Goal: Task Accomplishment & Management: Complete application form

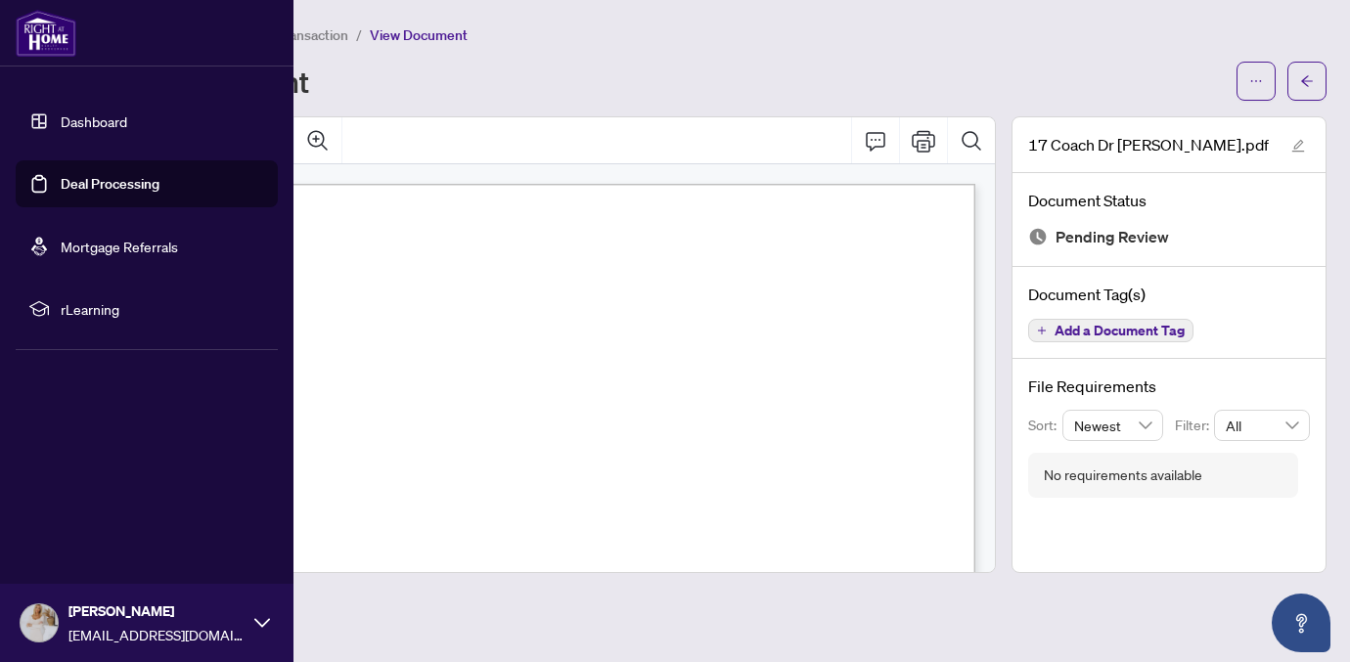
click at [103, 183] on link "Deal Processing" at bounding box center [110, 184] width 99 height 18
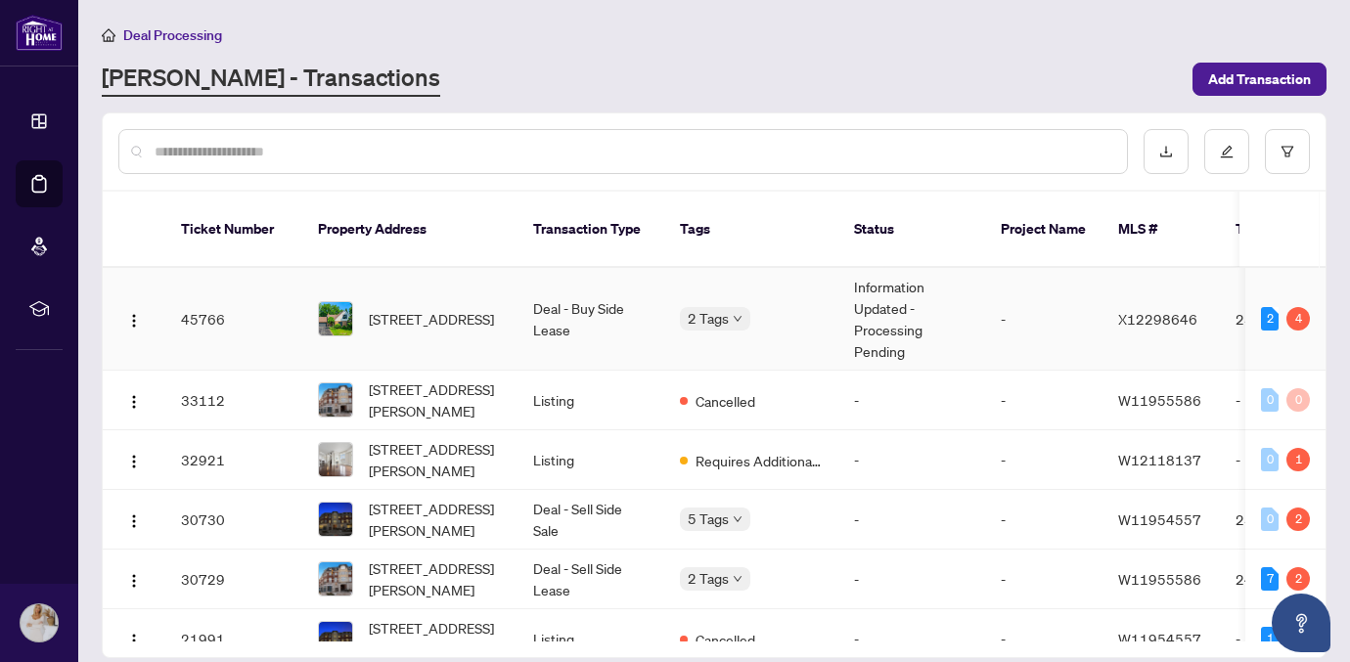
click at [785, 307] on div "2 Tags" at bounding box center [751, 318] width 143 height 23
click at [430, 308] on span "[STREET_ADDRESS]" at bounding box center [431, 319] width 125 height 22
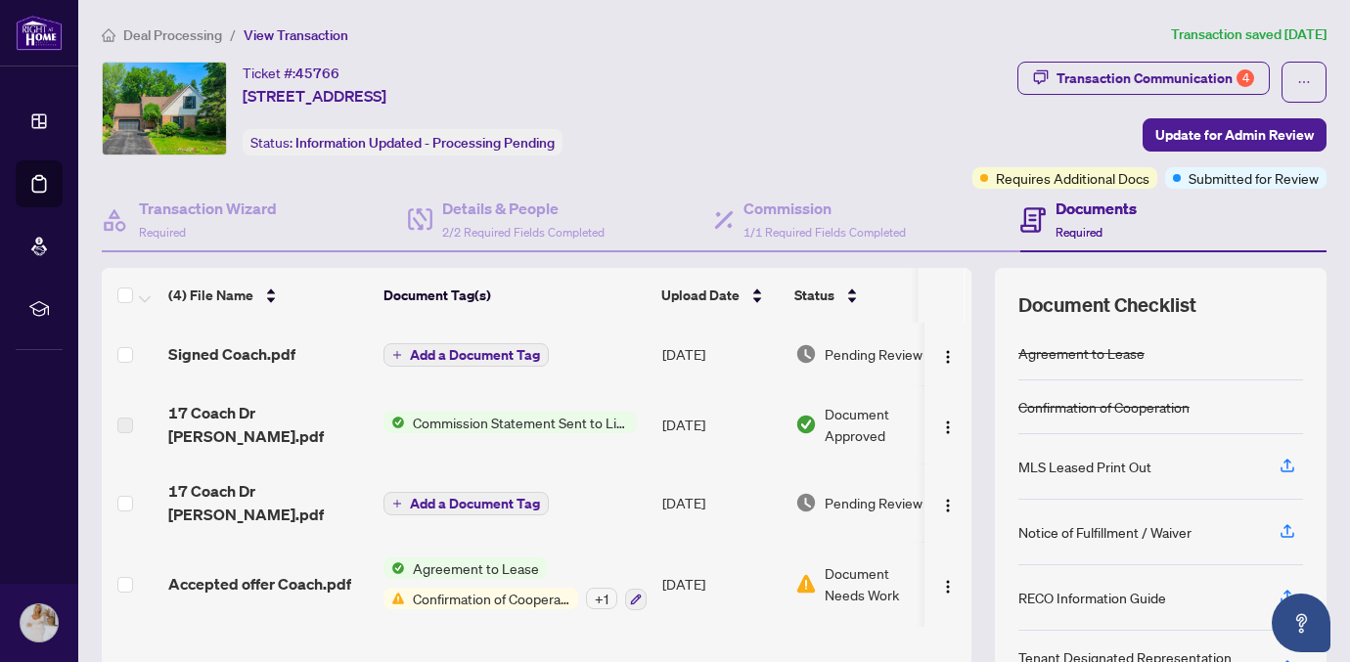
click at [1087, 214] on h4 "Documents" at bounding box center [1096, 208] width 81 height 23
click at [1076, 209] on h4 "Documents" at bounding box center [1096, 208] width 81 height 23
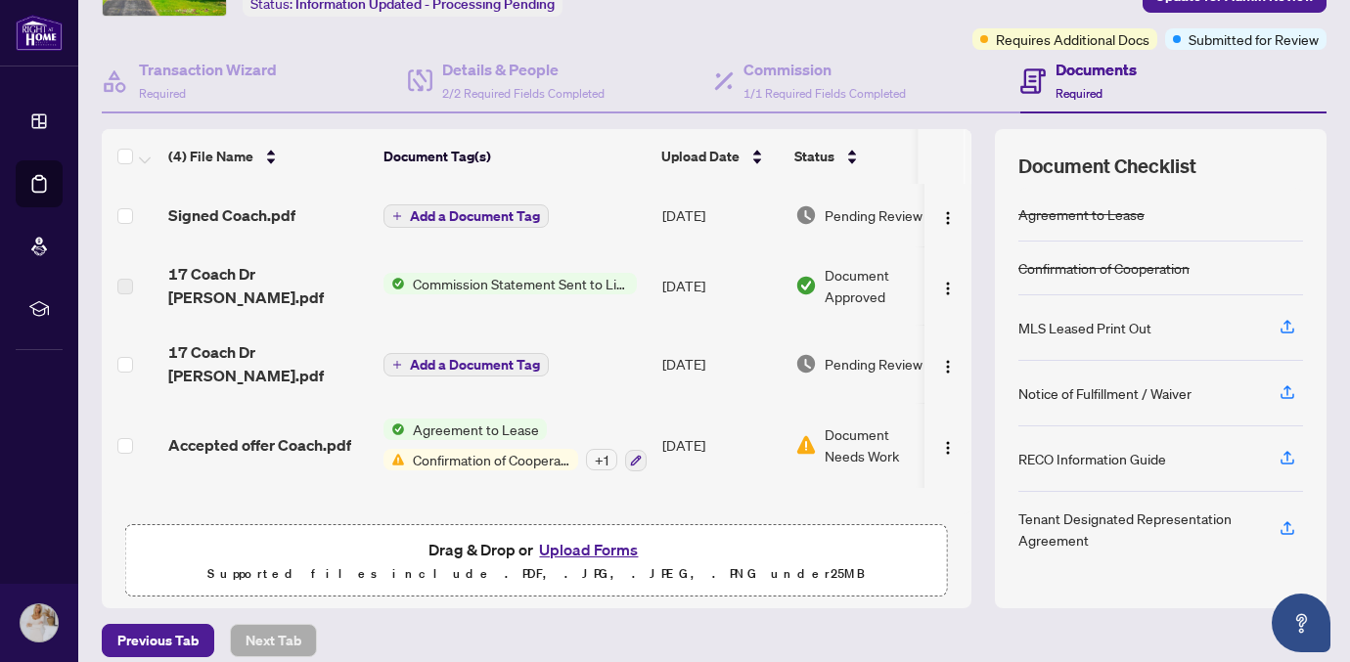
scroll to position [157, 0]
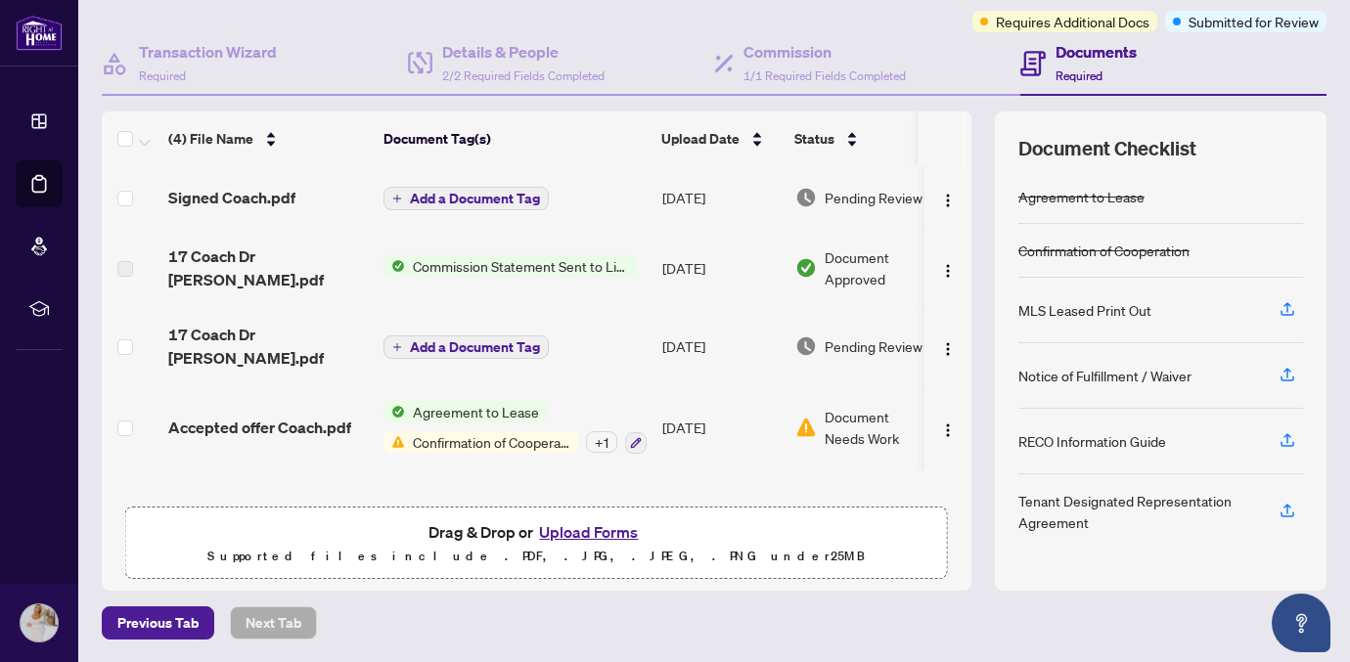
click at [587, 528] on button "Upload Forms" at bounding box center [588, 532] width 111 height 25
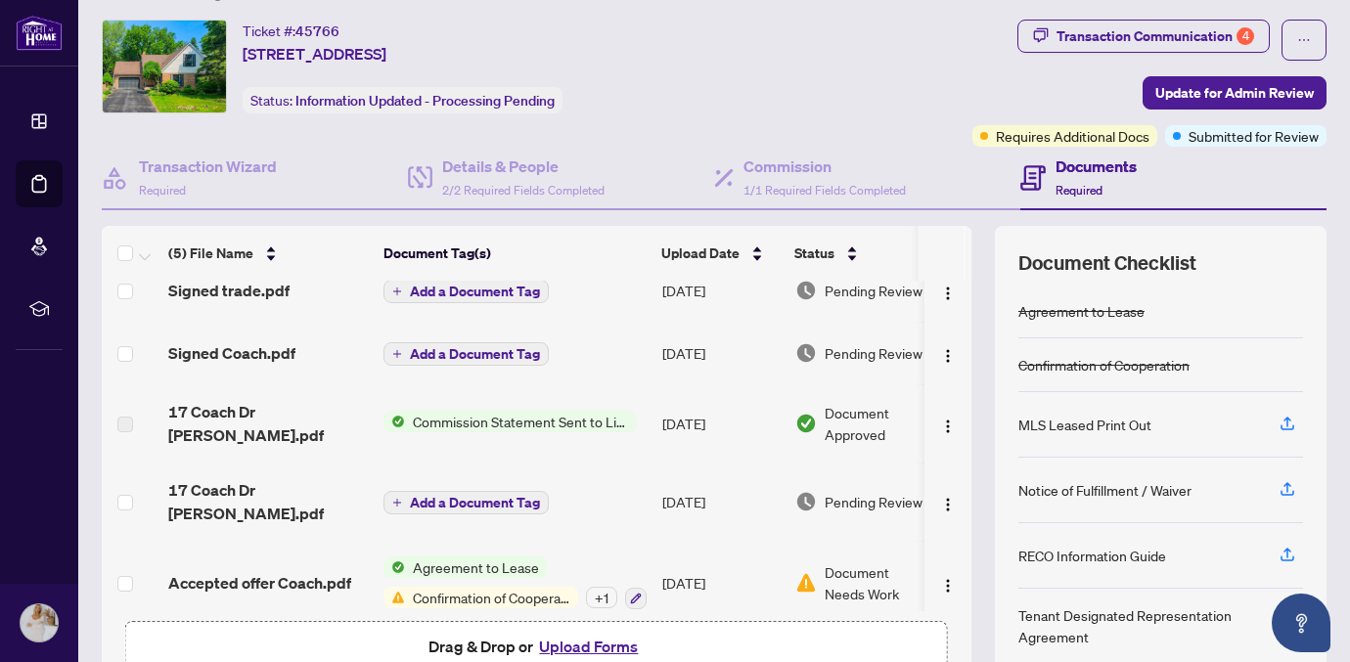
scroll to position [0, 0]
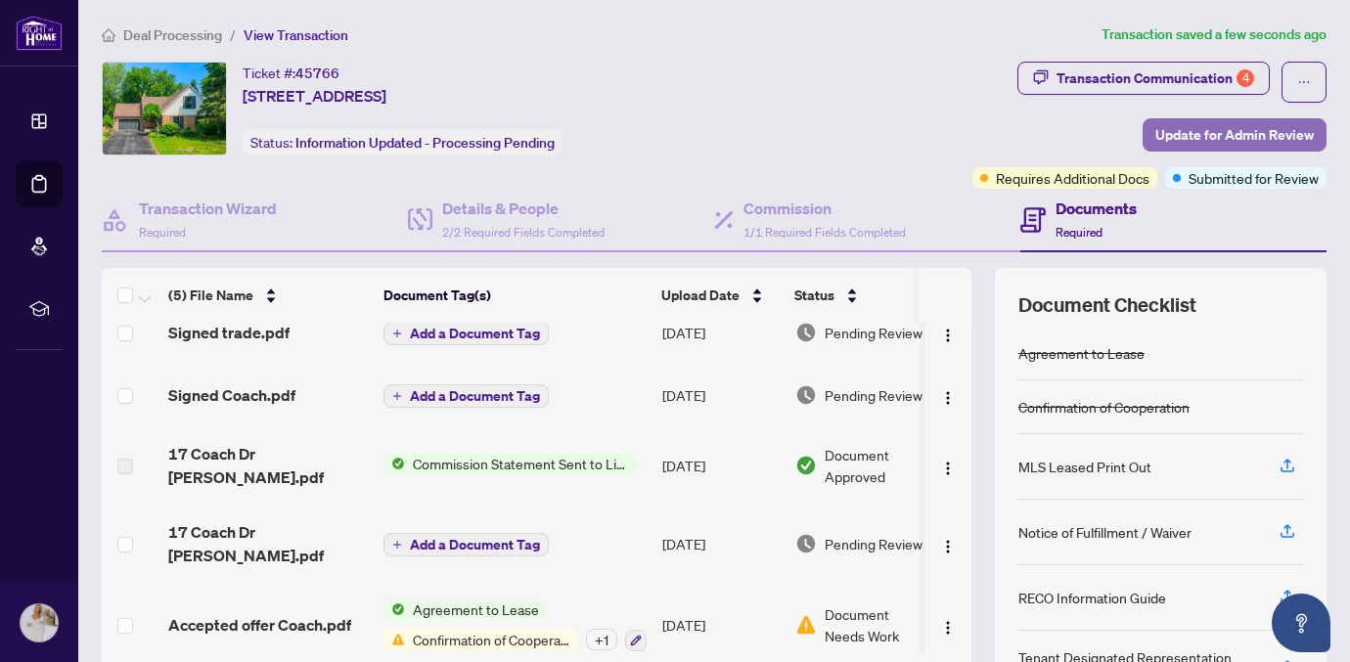
click at [1205, 140] on span "Update for Admin Review" at bounding box center [1235, 134] width 159 height 31
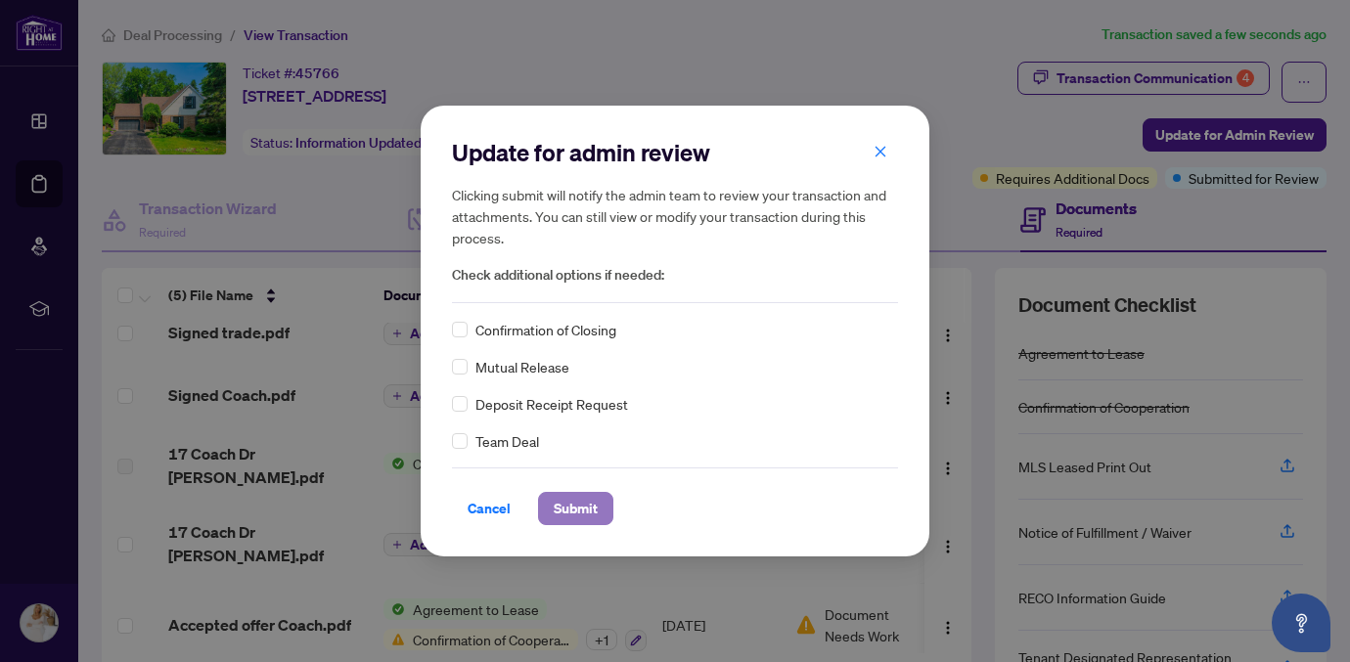
click at [587, 514] on span "Submit" at bounding box center [576, 508] width 44 height 31
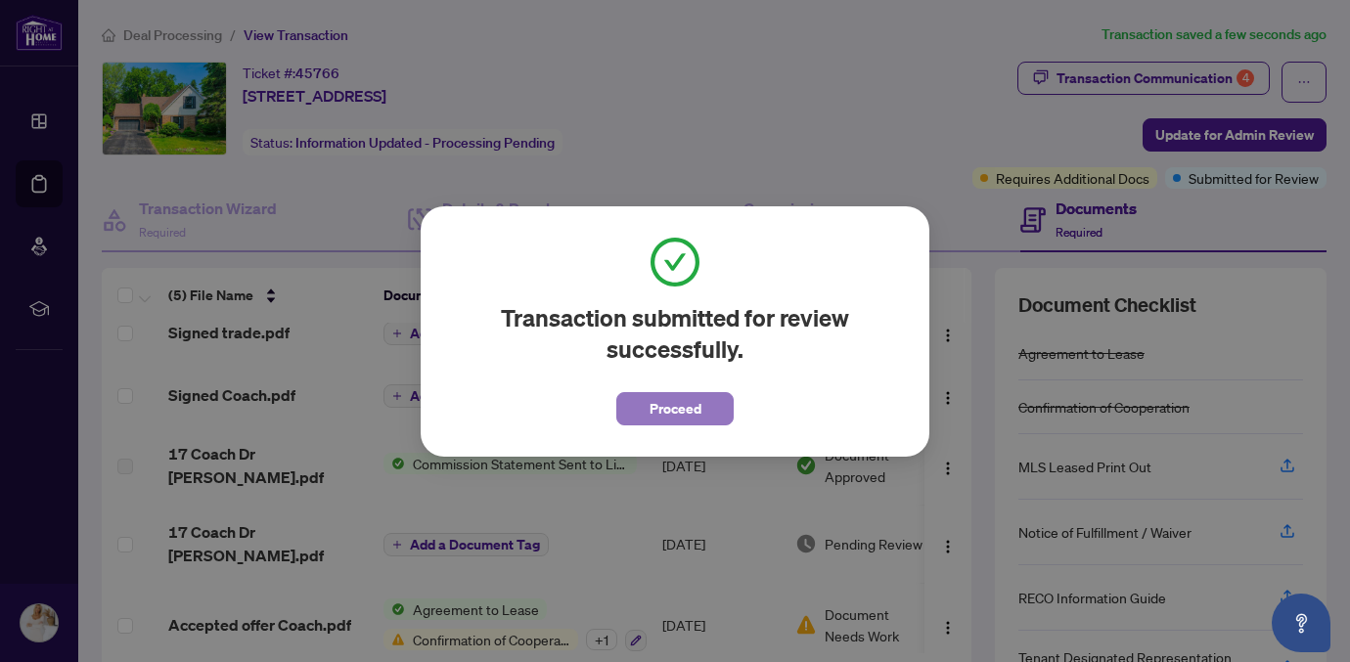
click at [651, 412] on span "Proceed" at bounding box center [676, 408] width 52 height 31
